Goal: Task Accomplishment & Management: Manage account settings

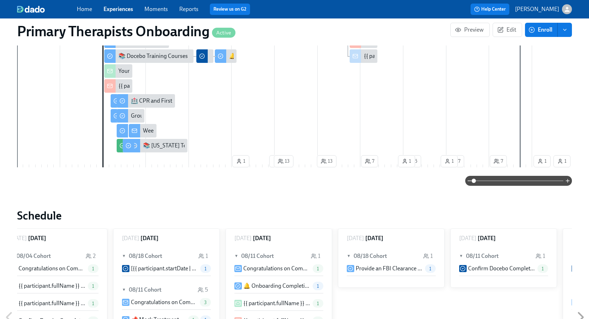
scroll to position [0, 8290]
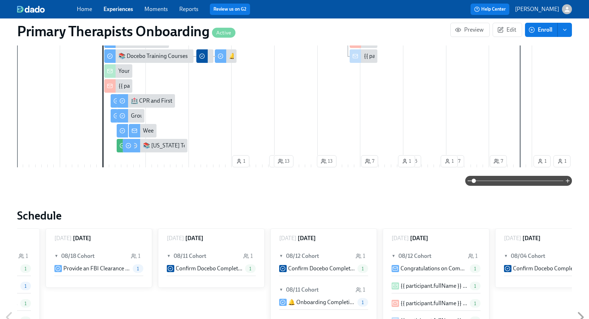
click at [124, 11] on link "Experiences" at bounding box center [119, 9] width 30 height 7
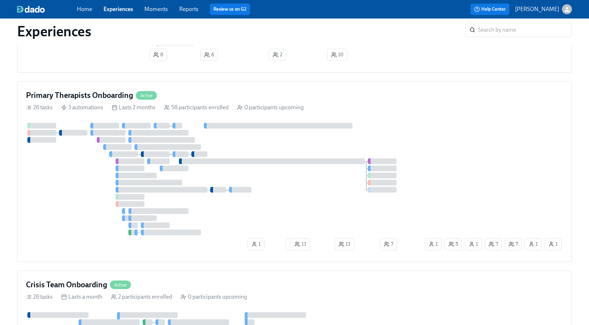
scroll to position [251, 0]
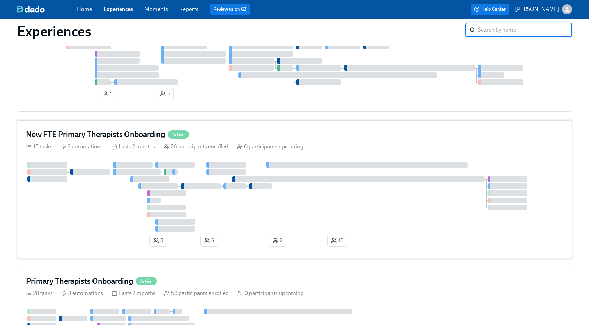
click at [246, 140] on div "New FTE Primary Therapists Onboarding Active" at bounding box center [294, 134] width 537 height 11
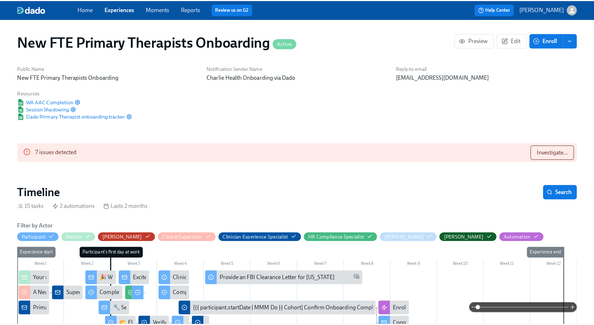
scroll to position [0, 2807]
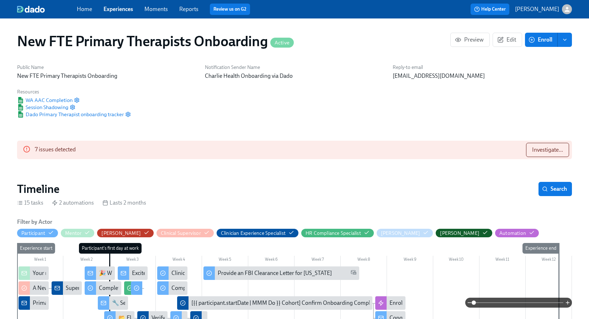
click at [67, 293] on div "Supervisor confirmed!" at bounding box center [67, 289] width 30 height 14
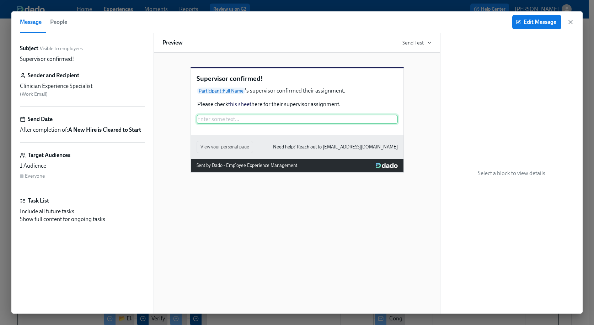
click at [245, 124] on div "Enter some text ..." at bounding box center [297, 119] width 201 height 9
click at [549, 26] on button "Edit Message" at bounding box center [537, 22] width 49 height 14
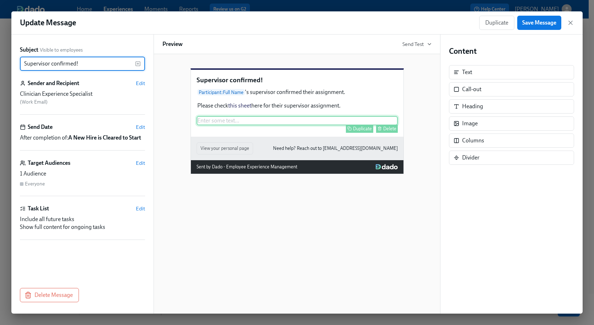
click at [310, 125] on div "Enter some text ... Duplicate Delete" at bounding box center [297, 120] width 201 height 9
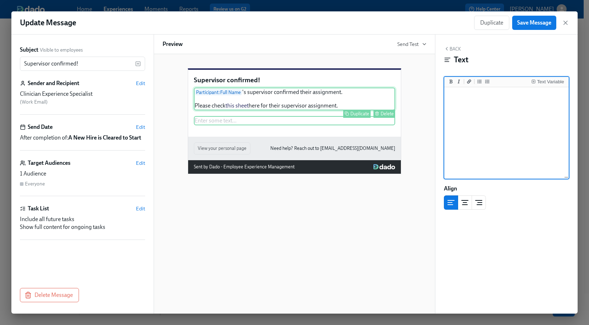
click at [363, 107] on div "Participant : Full Name 's supervisor confirmed their assignment. Please check …" at bounding box center [294, 99] width 201 height 23
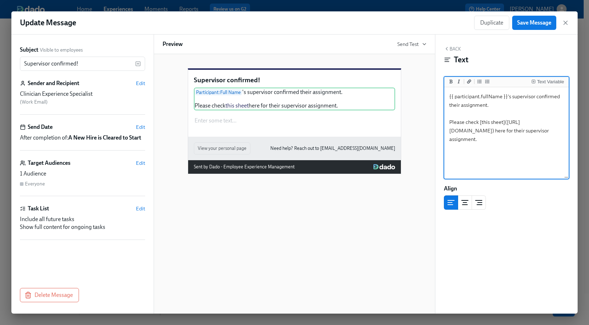
drag, startPoint x: 452, startPoint y: 131, endPoint x: 552, endPoint y: 148, distance: 101.5
click at [552, 148] on textarea "{{ participant.fullName }}'s supervisor confirmed their assignment. Please chec…" at bounding box center [507, 133] width 122 height 89
click at [446, 48] on icon "button" at bounding box center [447, 49] width 6 height 6
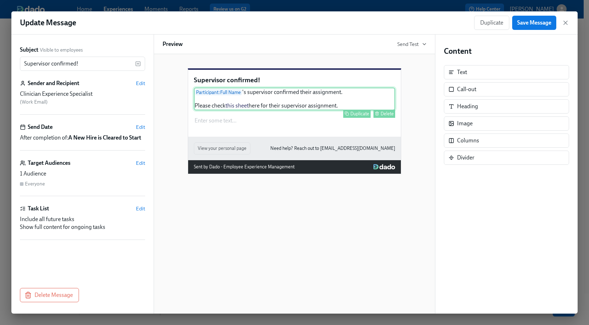
click at [260, 110] on div "Participant : Full Name 's supervisor confirmed their assignment. Please check …" at bounding box center [294, 99] width 201 height 23
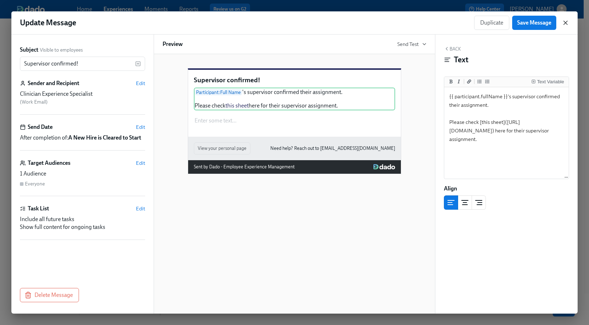
click at [567, 22] on icon "button" at bounding box center [565, 22] width 7 height 7
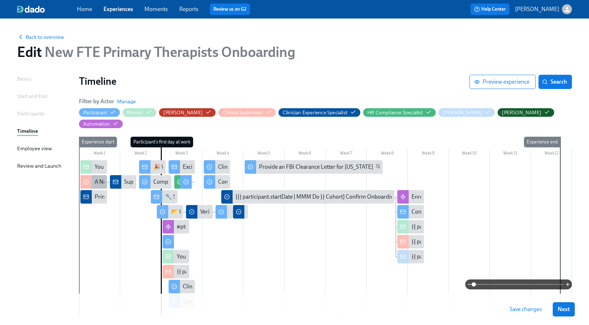
click at [97, 175] on div "A New Hire is Cleared to Start" at bounding box center [93, 182] width 27 height 14
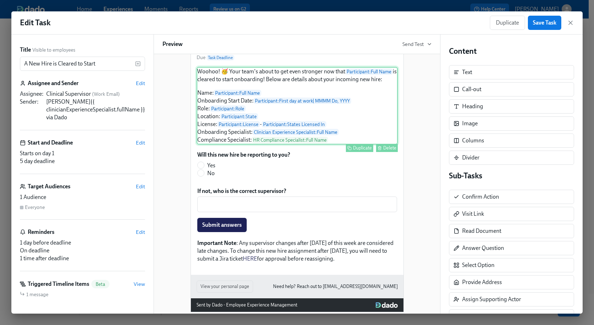
scroll to position [78, 0]
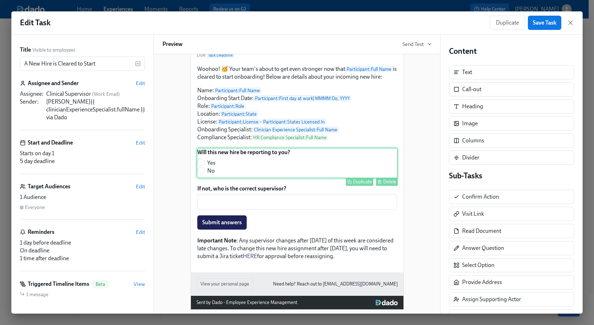
click at [268, 178] on div "Will this new hire be reporting to you? Yes No Duplicate Delete" at bounding box center [297, 163] width 201 height 31
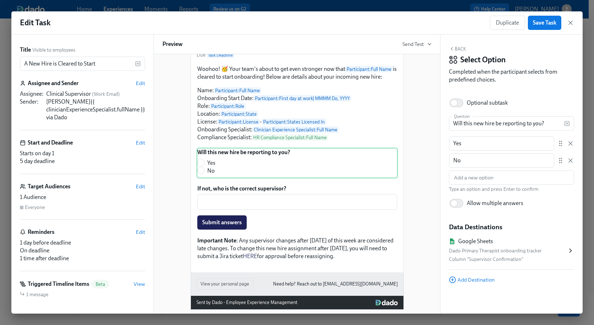
scroll to position [0, 0]
click at [531, 257] on div "Column "Supervisor Confirmation"" at bounding box center [508, 259] width 118 height 9
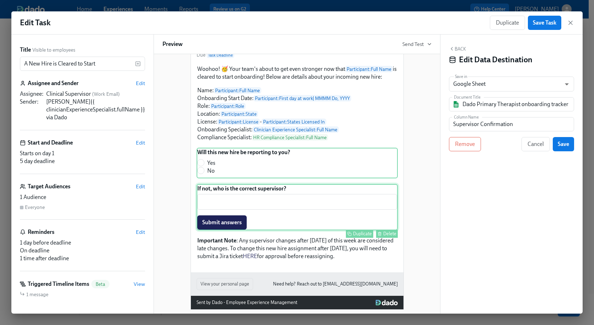
click at [297, 204] on div "If not, who is the correct supervisor? ​ Submit answers Duplicate Delete" at bounding box center [297, 207] width 201 height 46
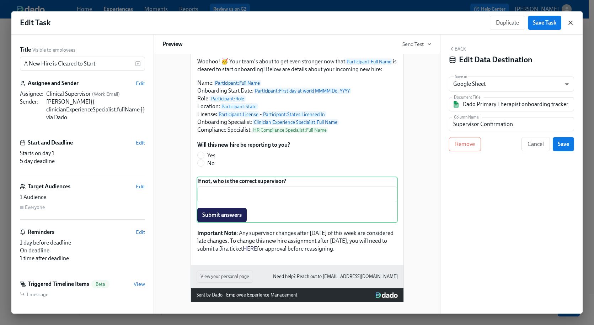
click at [573, 25] on icon "button" at bounding box center [570, 22] width 7 height 7
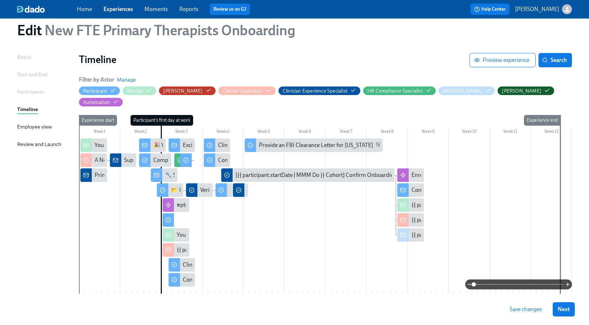
scroll to position [12, 0]
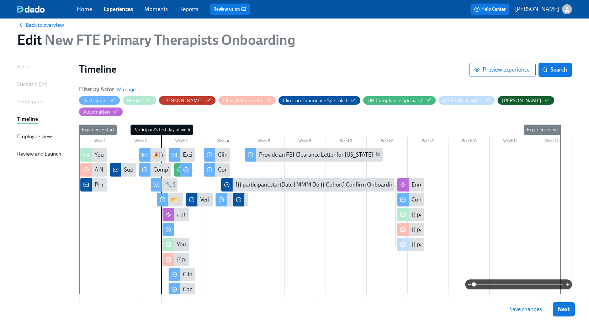
click at [122, 10] on link "Experiences" at bounding box center [119, 9] width 30 height 7
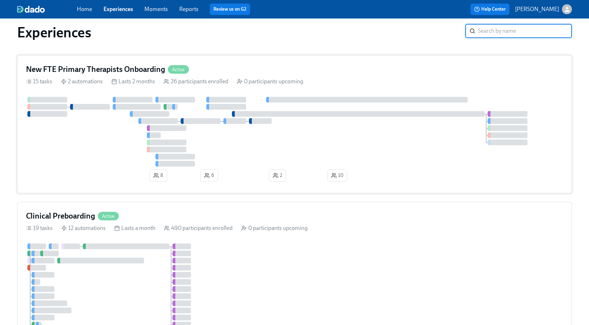
scroll to position [21, 0]
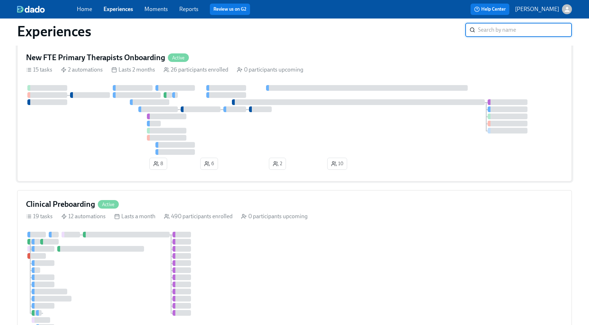
click at [115, 62] on h4 "New FTE Primary Therapists Onboarding" at bounding box center [95, 57] width 139 height 11
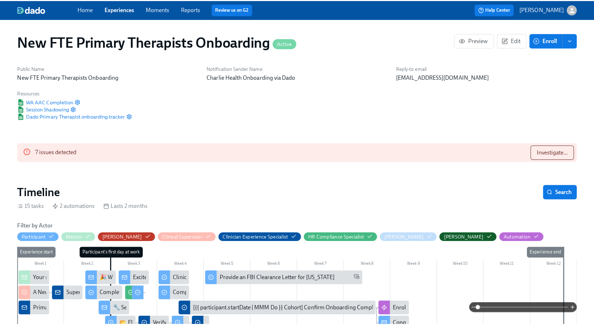
scroll to position [0, 2807]
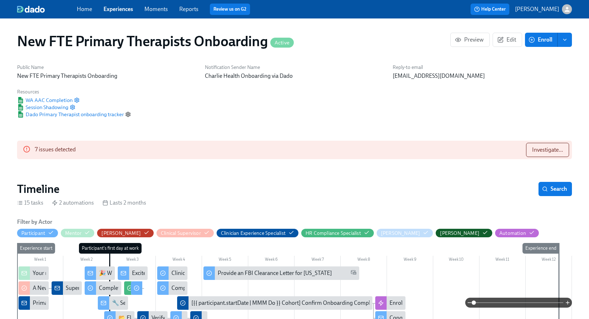
click at [130, 115] on icon "button" at bounding box center [128, 114] width 4 height 5
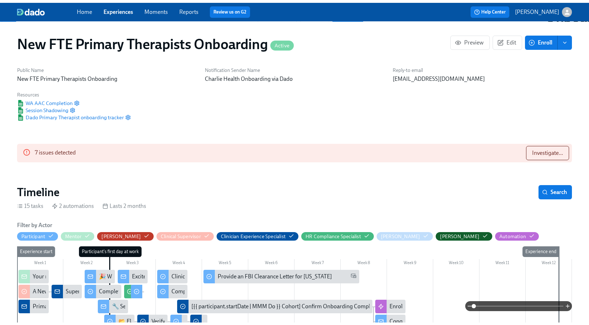
scroll to position [0, 3031]
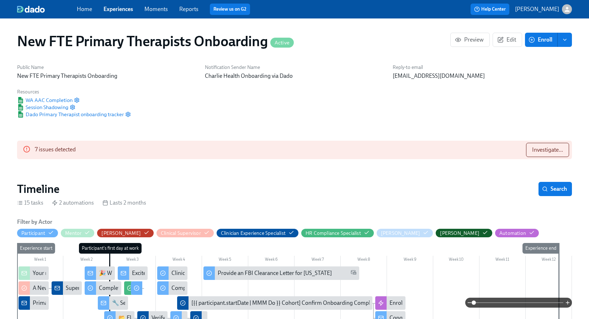
click at [121, 10] on link "Experiences" at bounding box center [119, 9] width 30 height 7
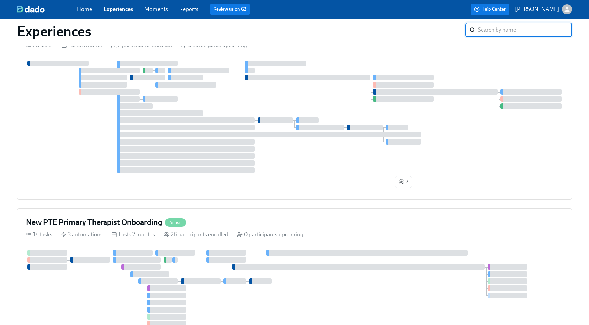
scroll to position [729, 0]
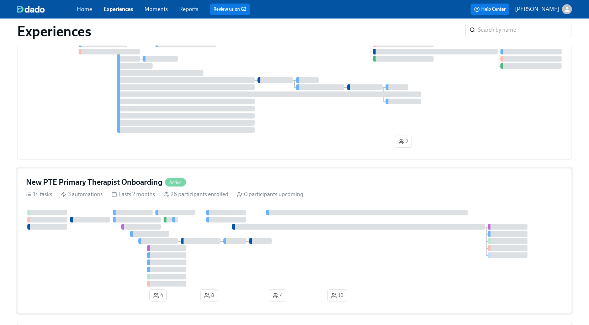
click at [203, 184] on div "New PTE Primary Therapist Onboarding Active" at bounding box center [294, 182] width 537 height 11
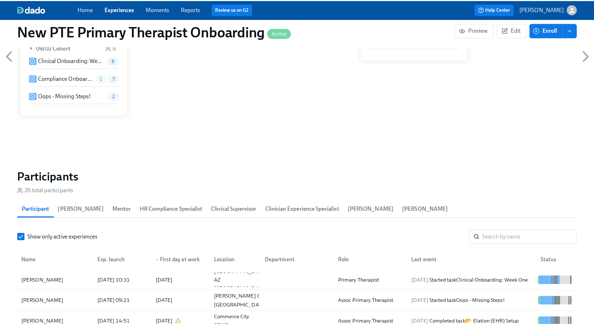
scroll to position [536, 0]
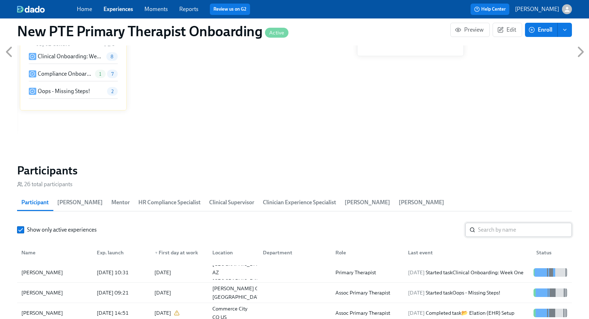
click at [497, 235] on input "search" at bounding box center [525, 230] width 94 height 14
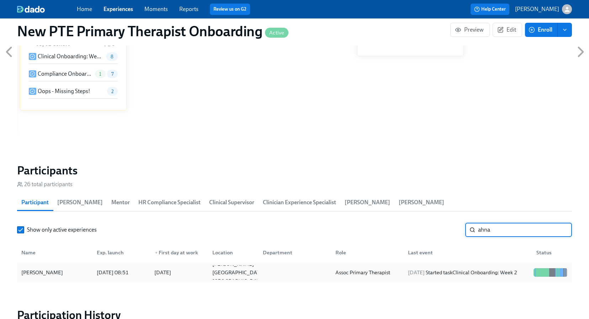
type input "ahna"
click at [42, 276] on div "Ahna Weston" at bounding box center [41, 273] width 47 height 9
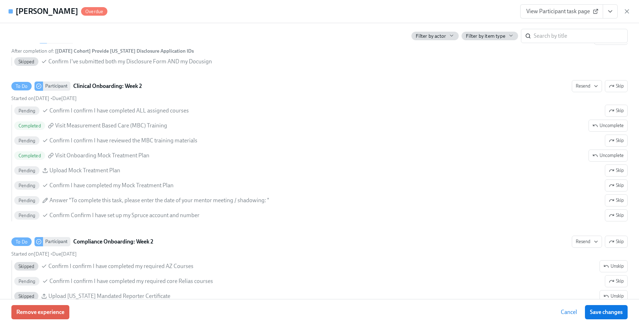
scroll to position [0, 2992]
click at [560, 14] on span "View Participant task page" at bounding box center [561, 11] width 71 height 7
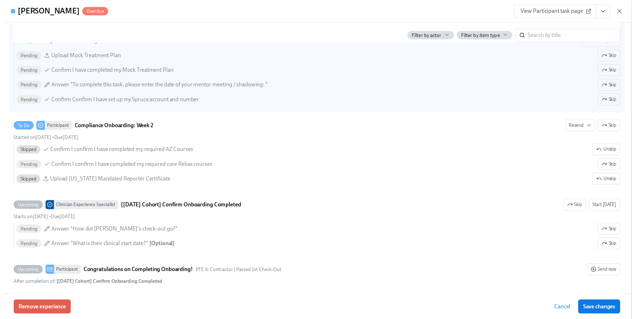
scroll to position [1186, 0]
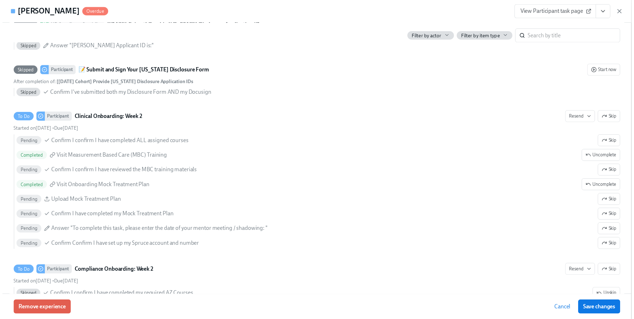
scroll to position [0, 2986]
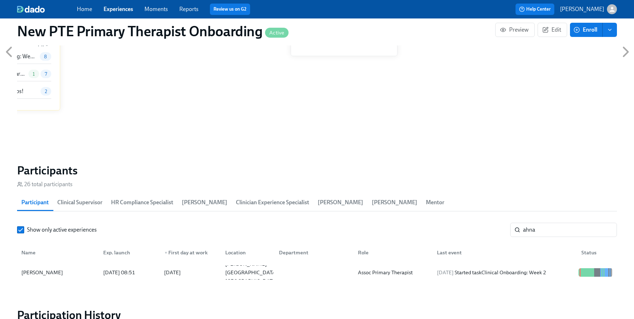
click at [113, 6] on link "Experiences" at bounding box center [119, 9] width 30 height 7
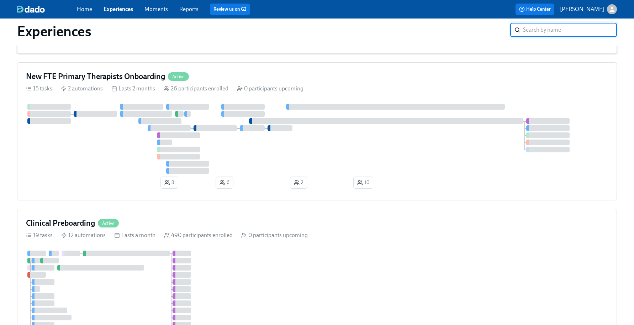
scroll to position [157, 0]
click at [240, 74] on div "New FTE Primary Therapists Onboarding Active" at bounding box center [317, 75] width 582 height 11
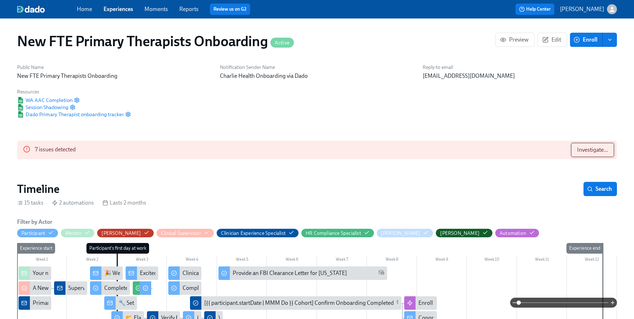
click at [581, 156] on button "Investigate..." at bounding box center [592, 150] width 43 height 14
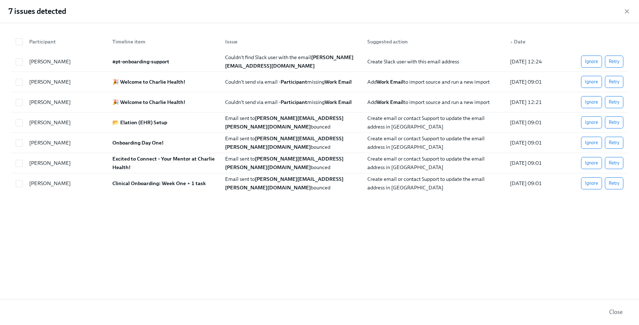
click at [594, 10] on div "7 issues detected" at bounding box center [319, 11] width 639 height 23
click at [594, 8] on icon "button" at bounding box center [627, 11] width 7 height 7
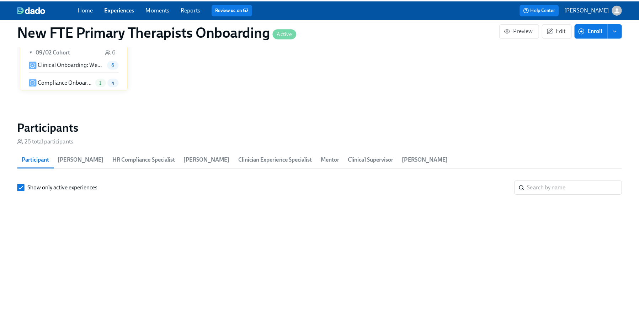
scroll to position [597, 0]
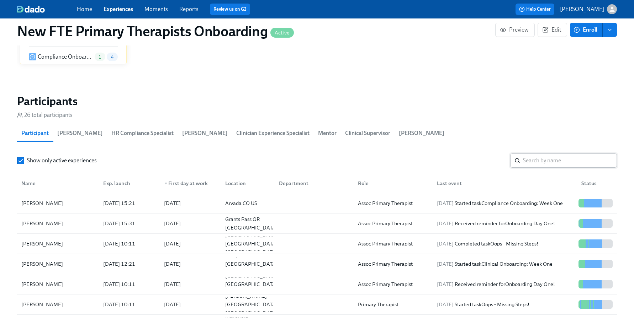
drag, startPoint x: 540, startPoint y: 159, endPoint x: 541, endPoint y: 155, distance: 3.7
click at [540, 159] on input "search" at bounding box center [570, 161] width 94 height 14
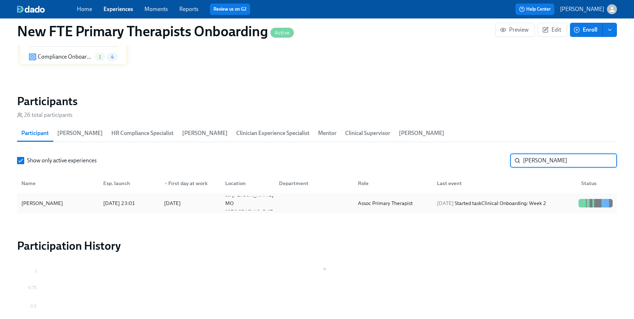
click at [51, 199] on div "Jennifer McKennedy" at bounding box center [41, 203] width 47 height 9
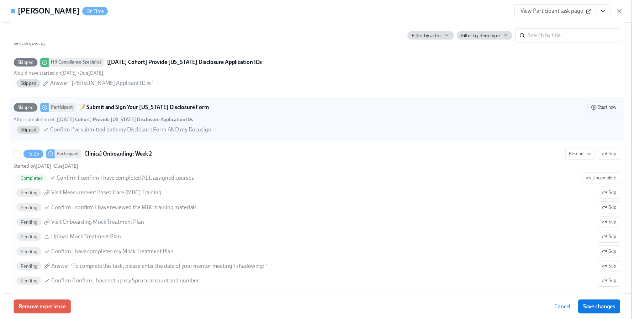
scroll to position [1204, 0]
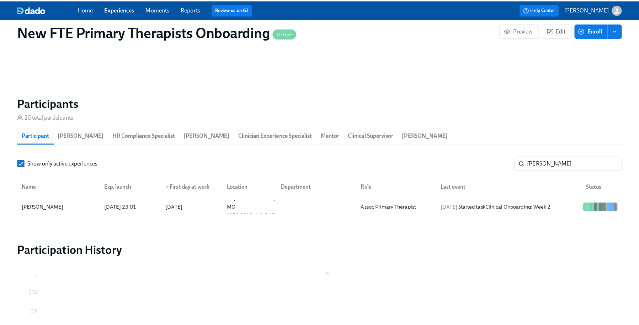
scroll to position [0, 2986]
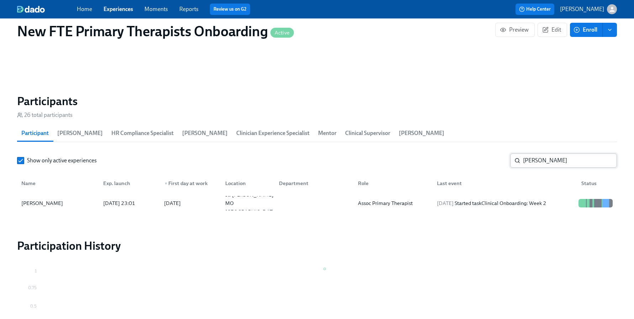
click at [570, 164] on input "jennifer" at bounding box center [570, 161] width 94 height 14
type input "j"
type input "lilly"
click at [61, 207] on div "Lilly Klingsporn" at bounding box center [57, 203] width 79 height 14
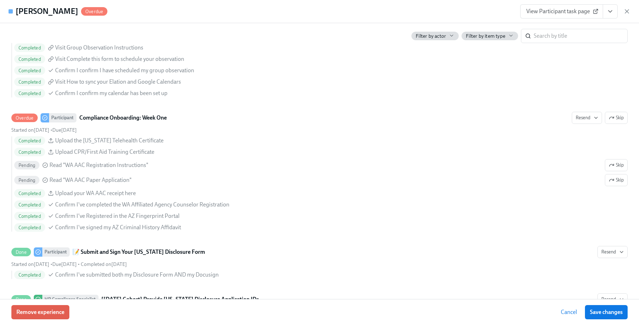
scroll to position [1009, 0]
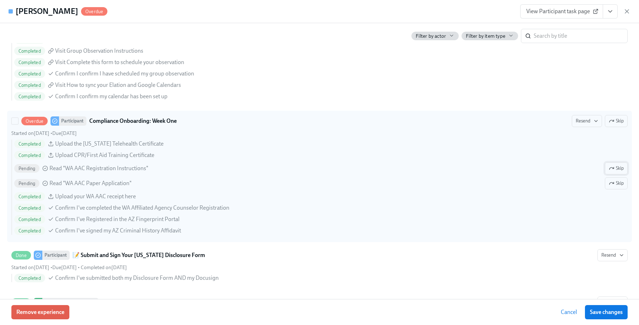
click at [594, 170] on span "Skip" at bounding box center [616, 168] width 15 height 7
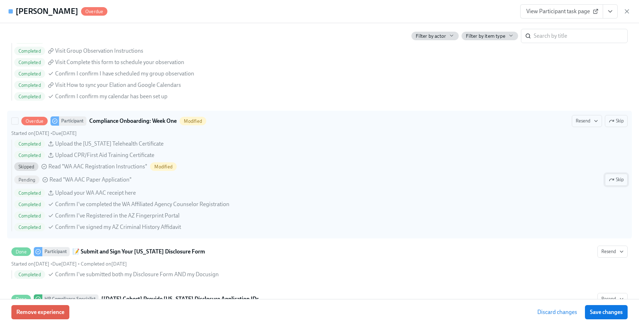
click at [594, 181] on span "Skip" at bounding box center [616, 179] width 15 height 7
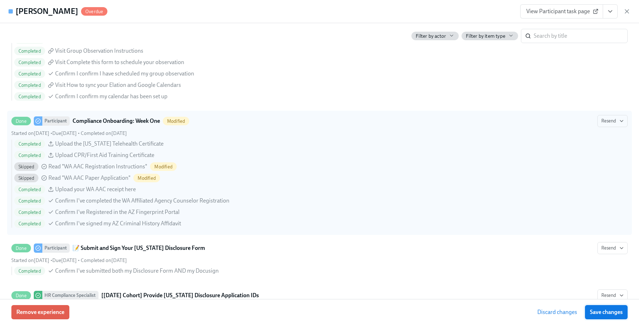
click at [594, 316] on button "Save changes" at bounding box center [606, 312] width 43 height 14
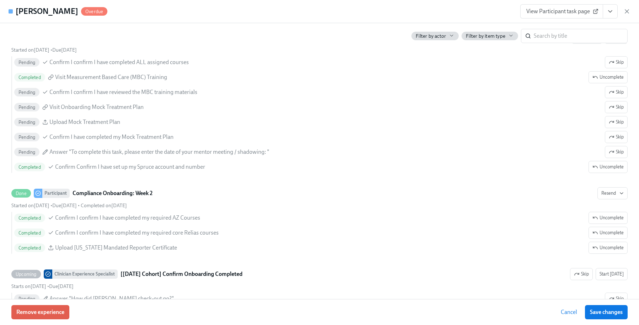
scroll to position [1312, 0]
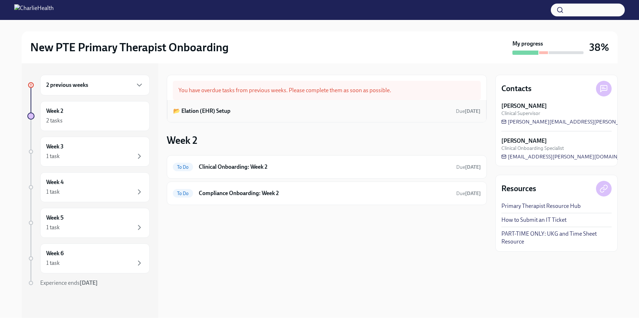
click at [250, 116] on div "📂 Elation (EHR) Setup Due [DATE]" at bounding box center [326, 111] width 307 height 11
